Goal: Check status: Check status

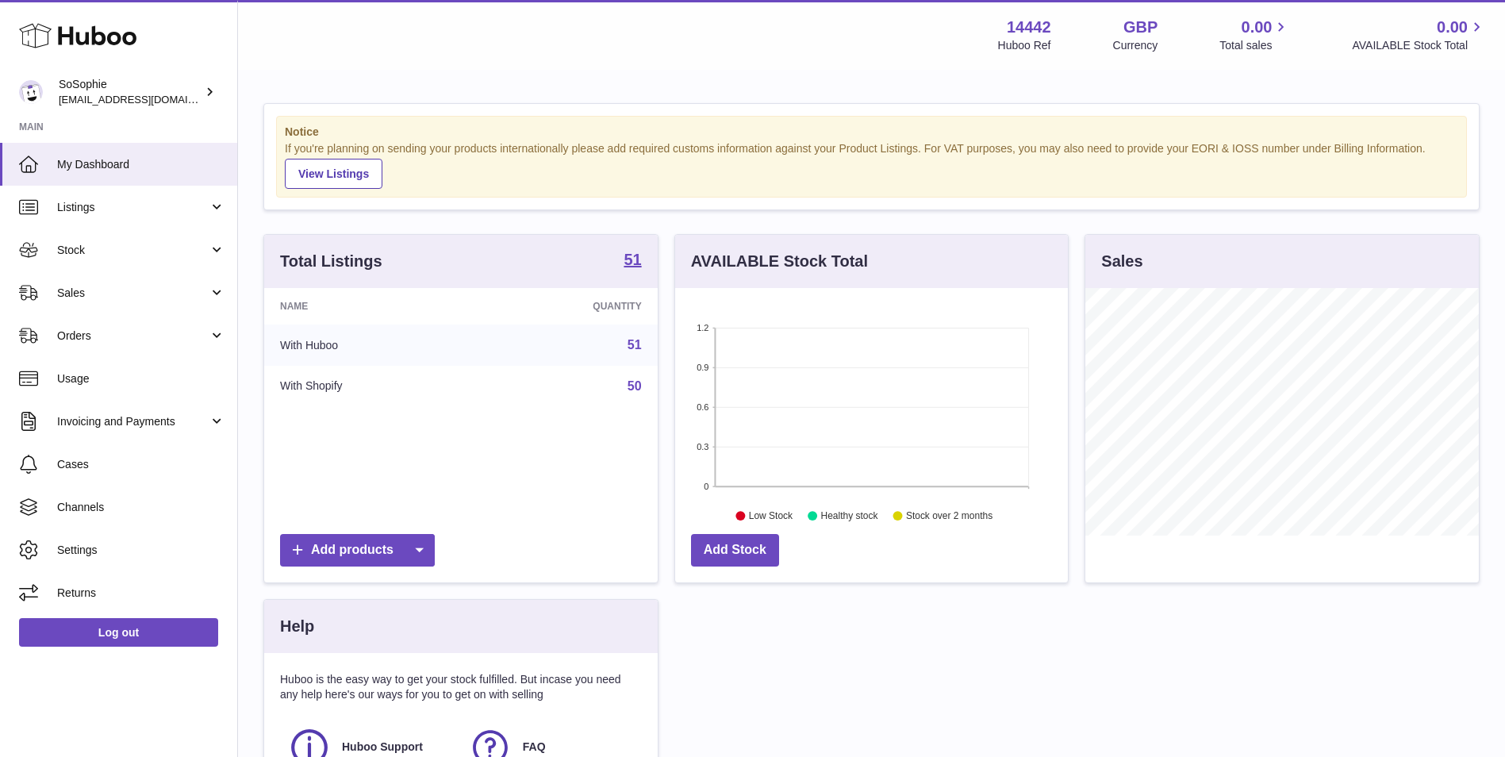
scroll to position [248, 393]
click at [162, 256] on span "Stock" at bounding box center [133, 250] width 152 height 15
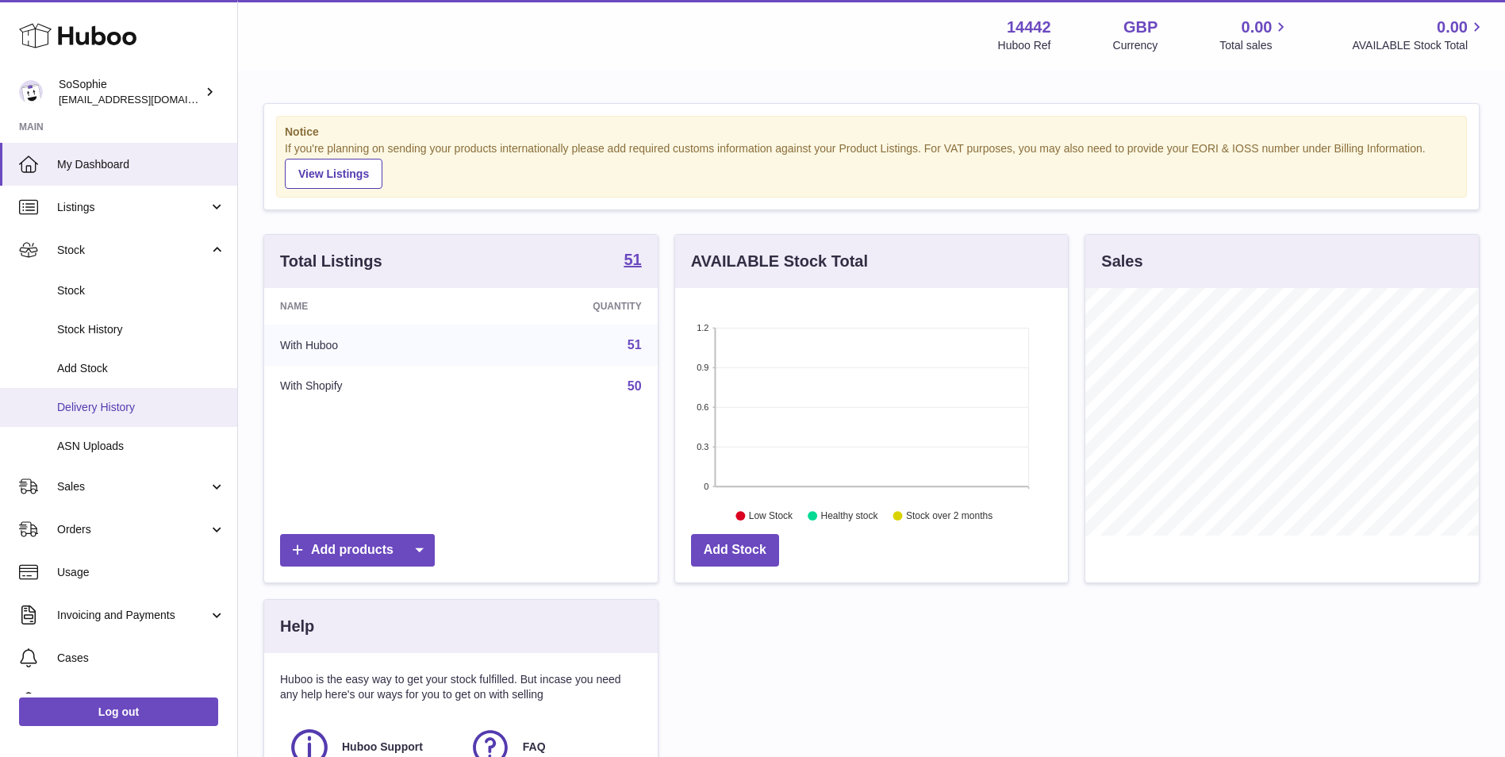
click at [170, 398] on link "Delivery History" at bounding box center [118, 407] width 237 height 39
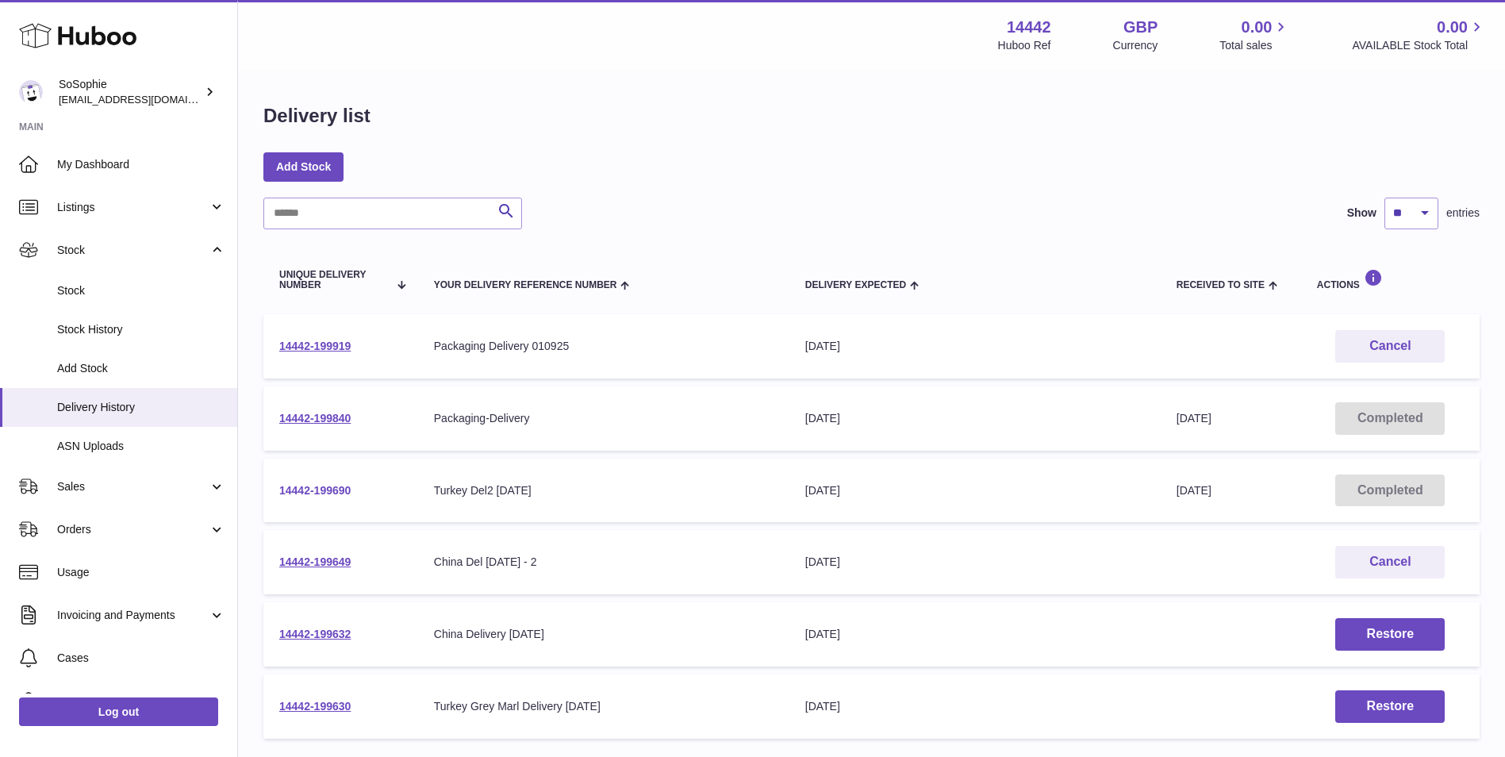
click at [333, 494] on link "14442-199690" at bounding box center [314, 490] width 71 height 13
drag, startPoint x: 355, startPoint y: 340, endPoint x: 264, endPoint y: 345, distance: 90.6
click at [264, 345] on td "14442-199919" at bounding box center [340, 346] width 155 height 64
copy link "14442-199919"
